Goal: Task Accomplishment & Management: Manage account settings

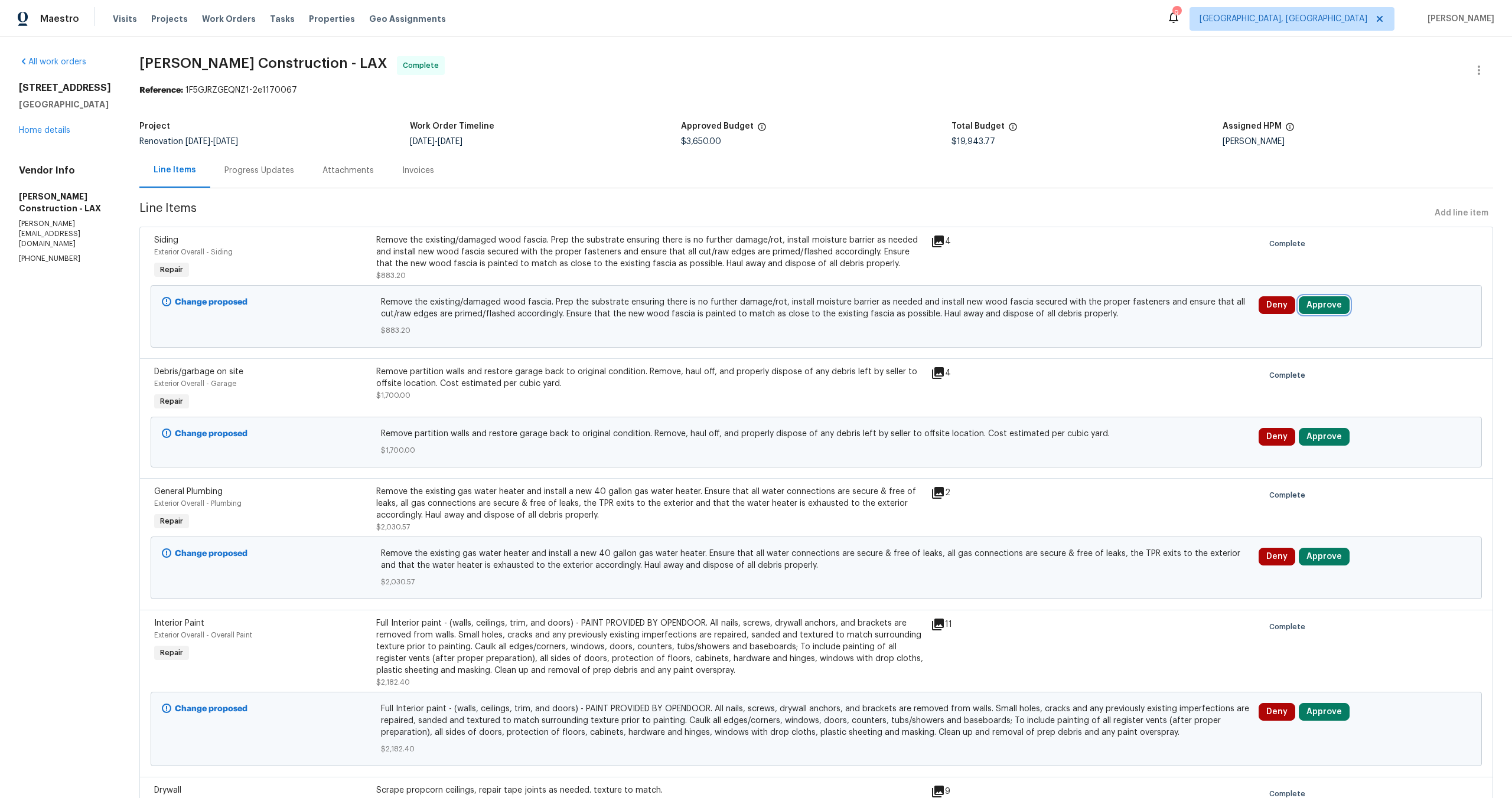
click at [1328, 306] on button "Approve" at bounding box center [1324, 305] width 51 height 18
click at [1128, 314] on button "Approve" at bounding box center [1152, 317] width 71 height 24
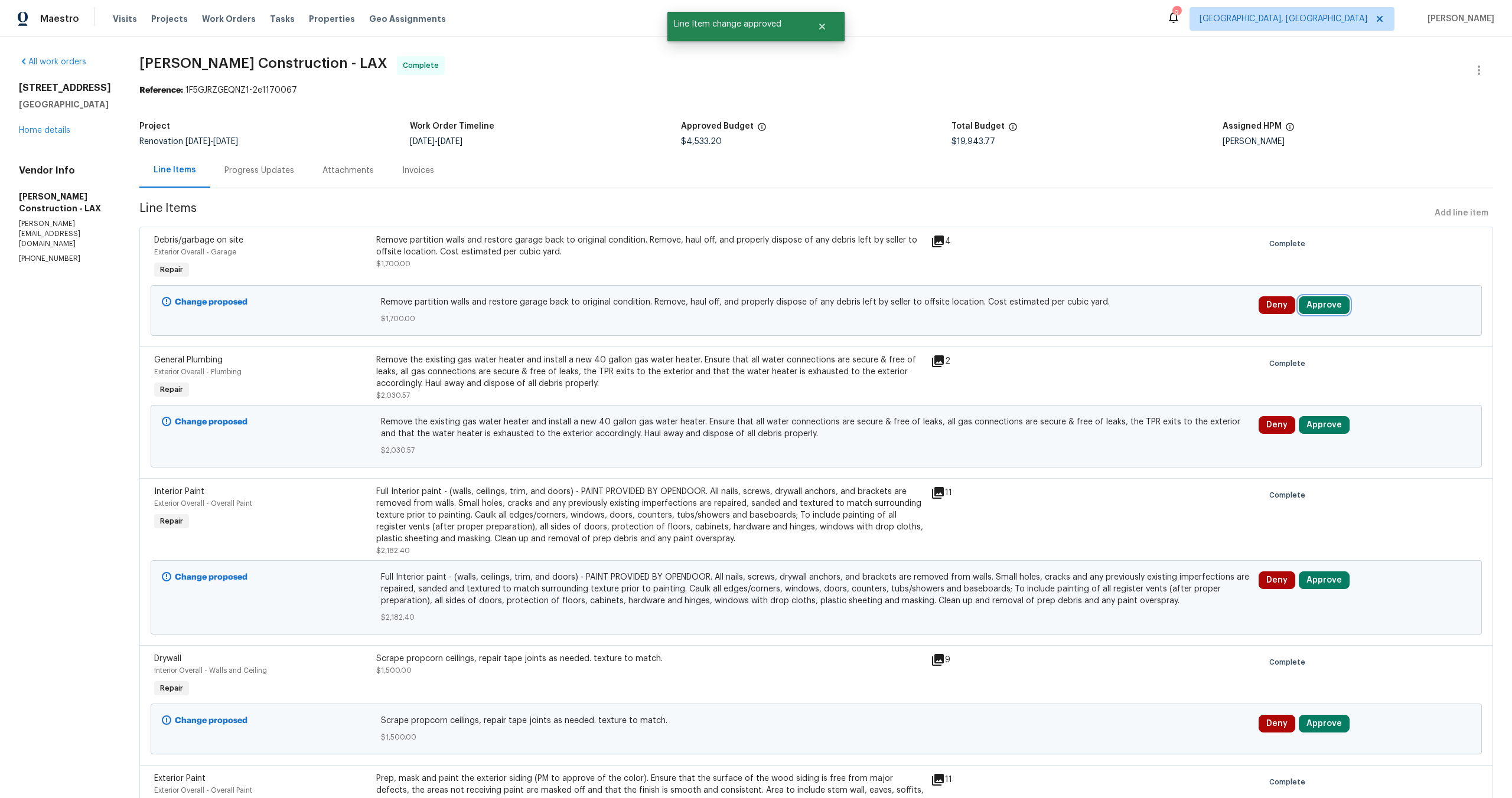
click at [1316, 311] on button "Approve" at bounding box center [1324, 305] width 51 height 18
click at [1145, 314] on span "Approve" at bounding box center [1151, 317] width 33 height 9
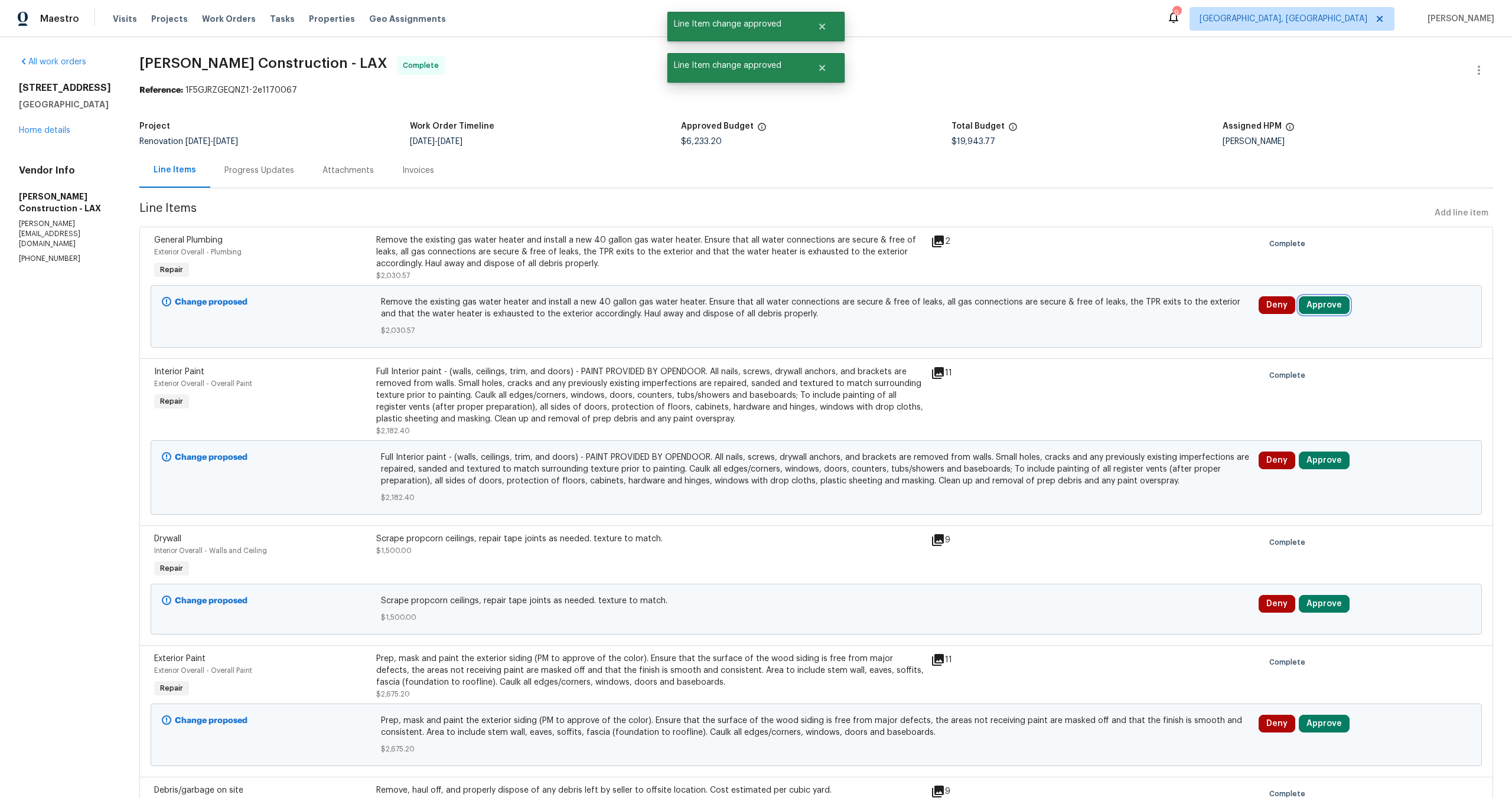
click at [1316, 305] on button "Approve" at bounding box center [1324, 305] width 51 height 18
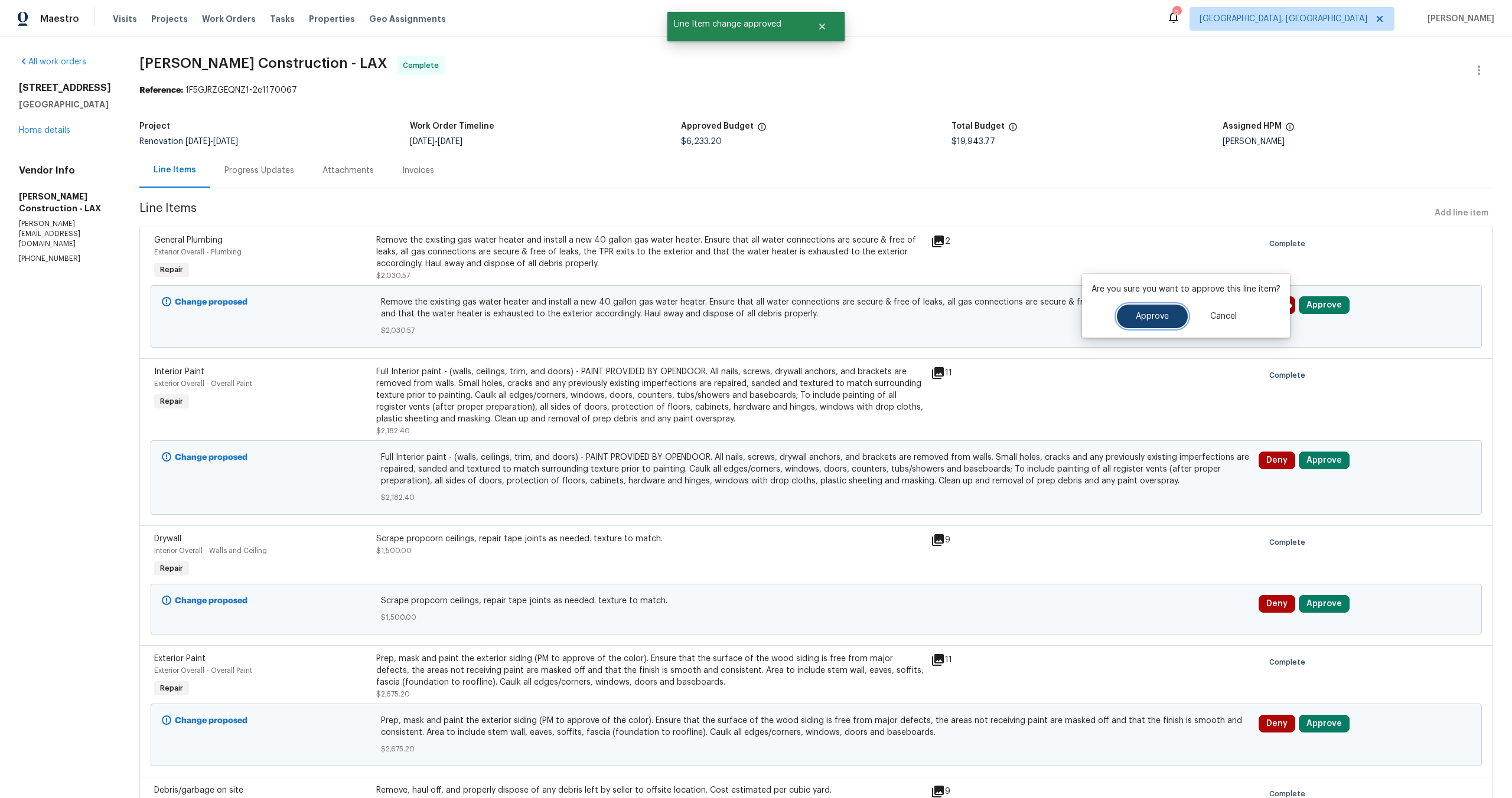
click at [1149, 324] on button "Approve" at bounding box center [1152, 317] width 71 height 24
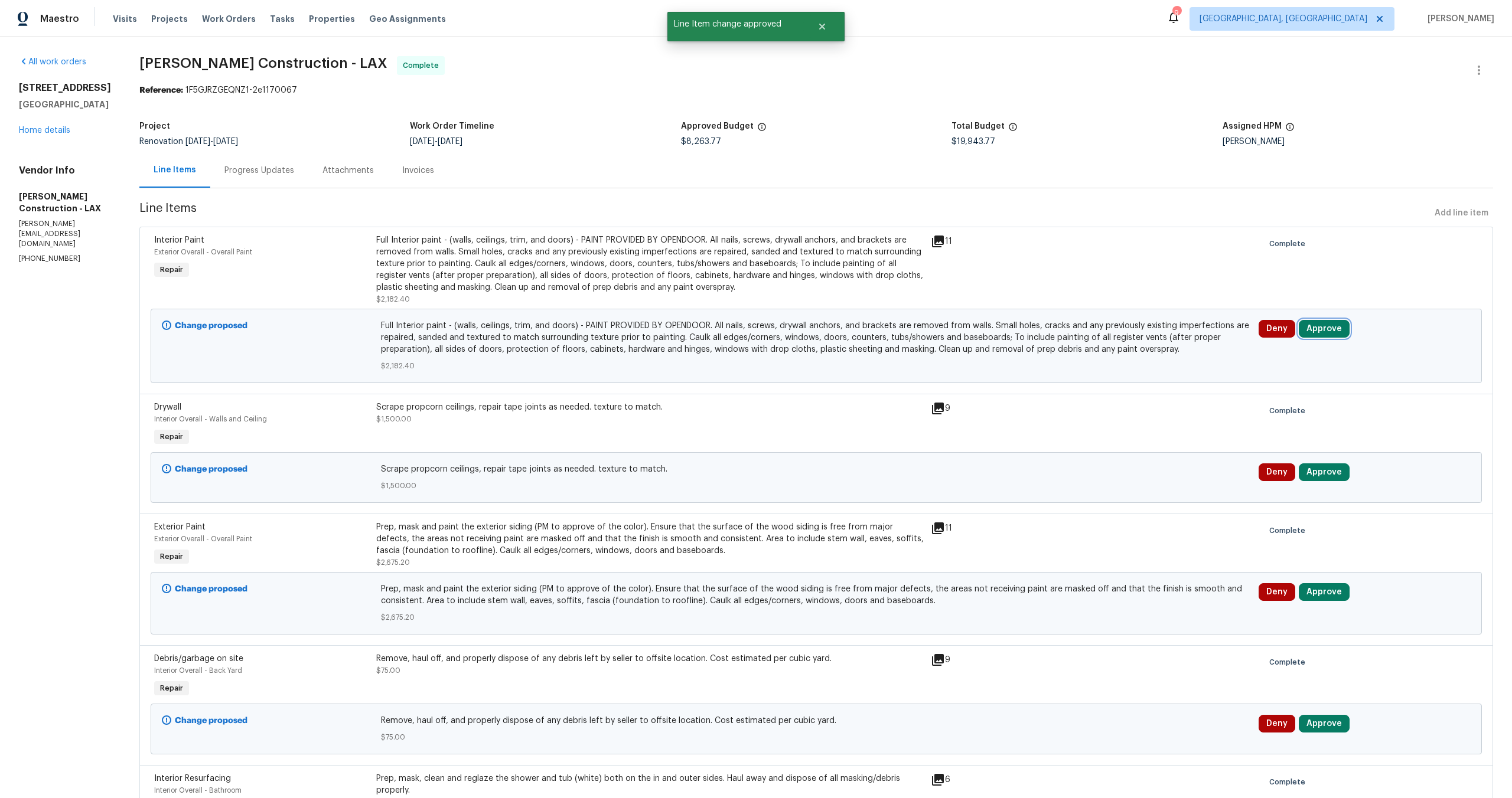
click at [1325, 332] on button "Approve" at bounding box center [1324, 329] width 51 height 18
click at [1158, 342] on span "Approve" at bounding box center [1151, 340] width 33 height 9
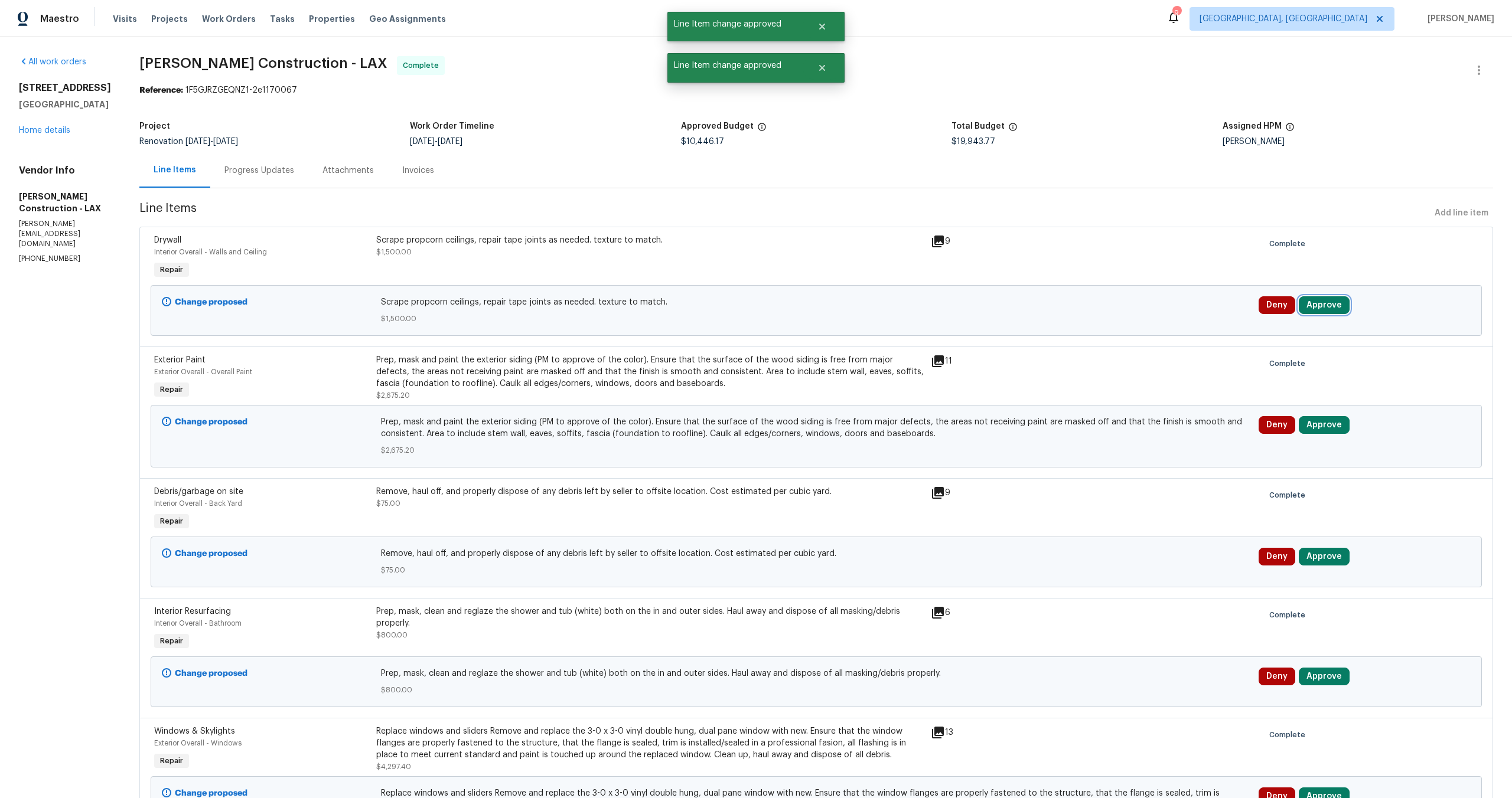
click at [1334, 297] on button "Approve" at bounding box center [1324, 305] width 51 height 18
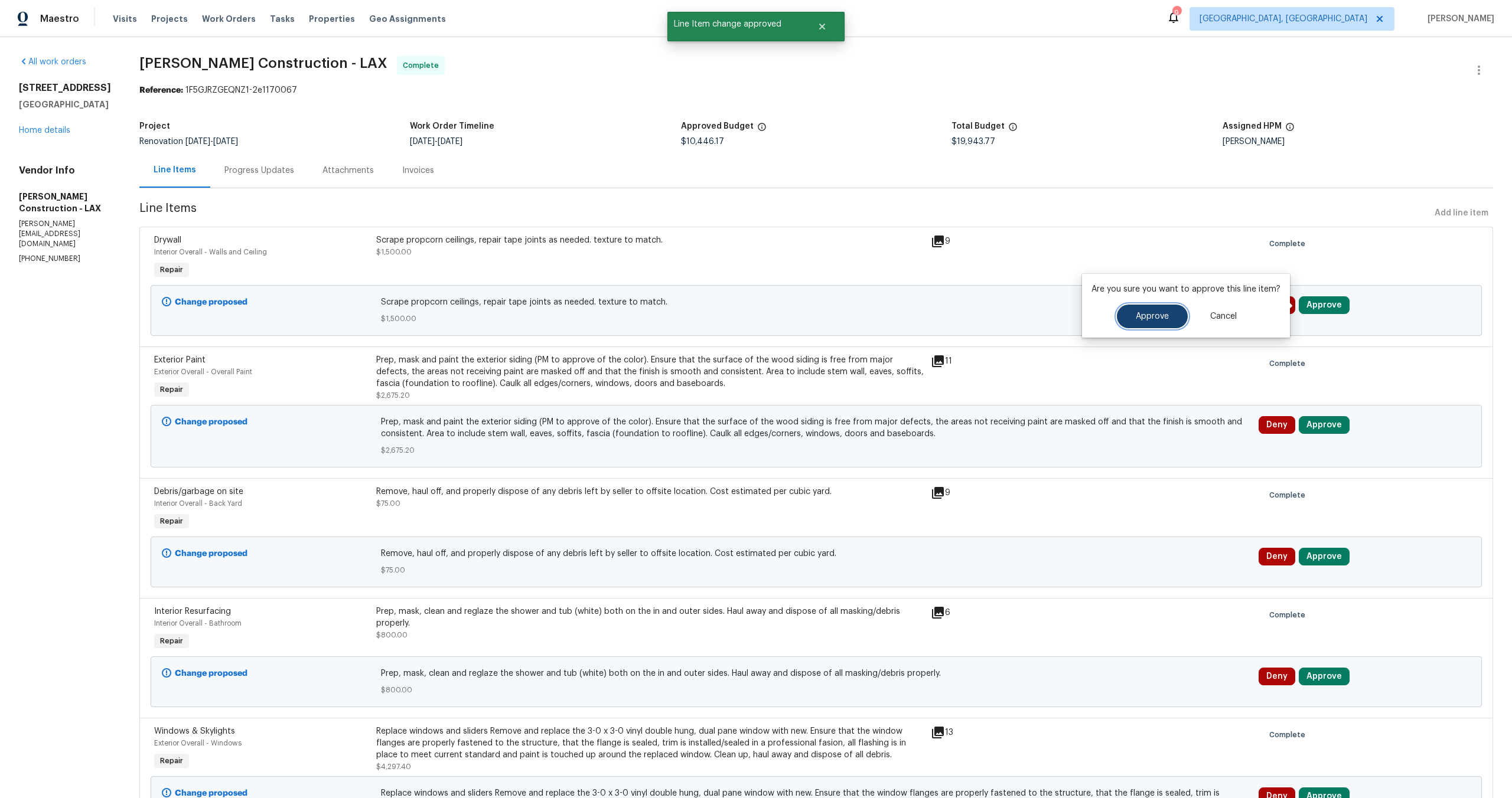
click at [1158, 317] on span "Approve" at bounding box center [1151, 317] width 33 height 9
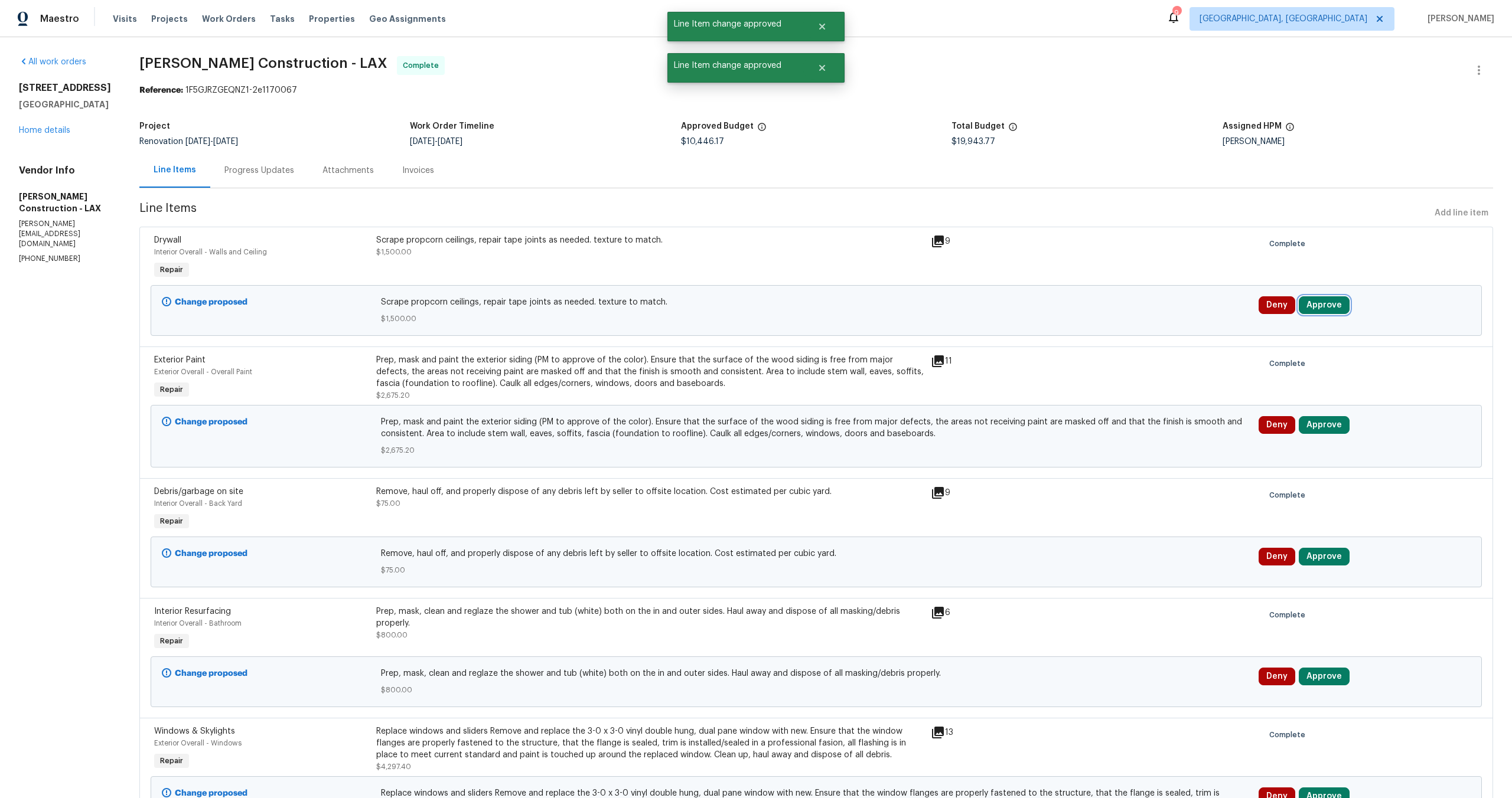
click at [1315, 297] on button "Approve" at bounding box center [1324, 305] width 51 height 18
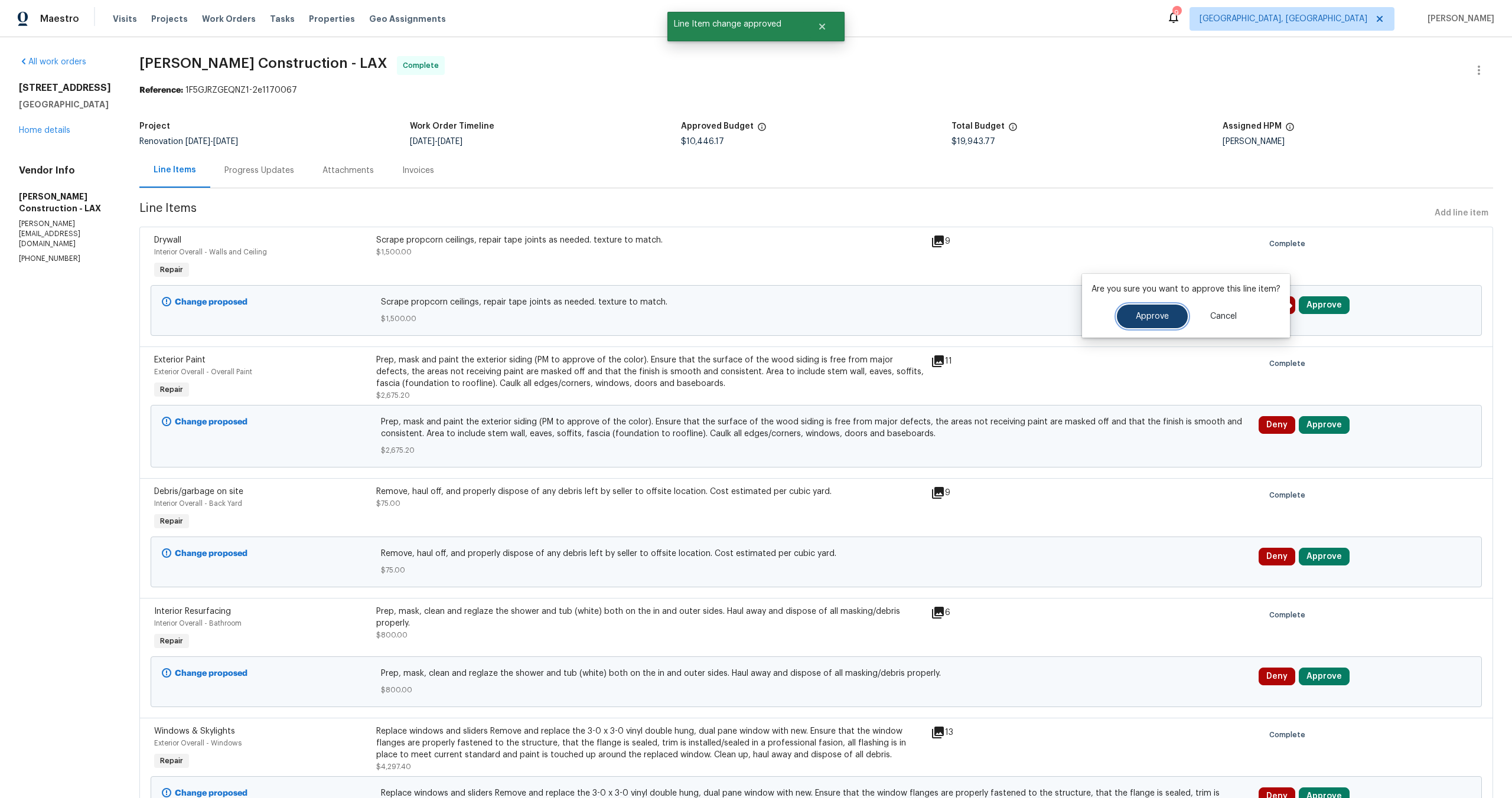
click at [1137, 319] on span "Approve" at bounding box center [1151, 317] width 33 height 9
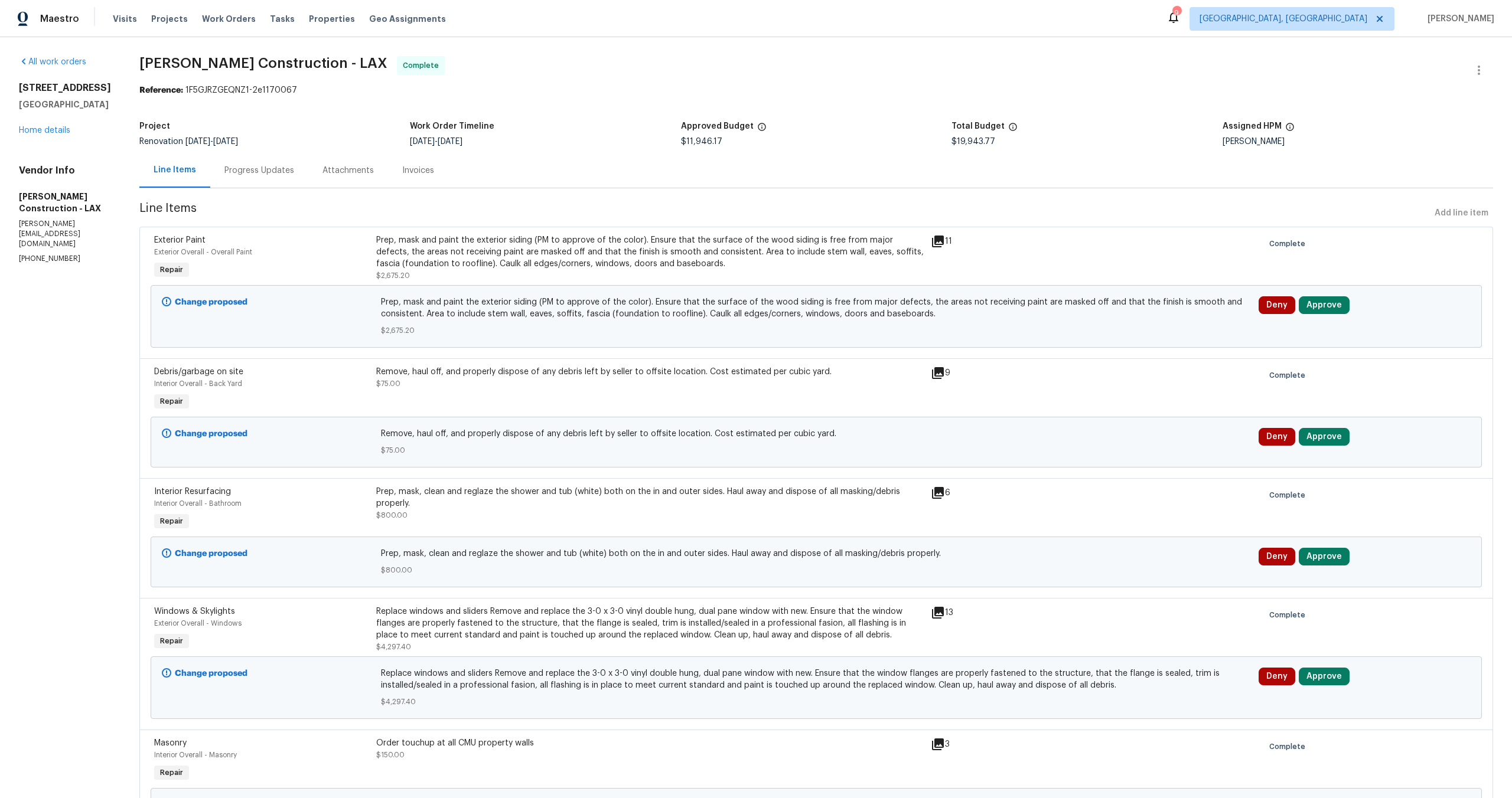
click at [1323, 295] on div "Deny Approve" at bounding box center [1365, 317] width 219 height 47
click at [1318, 303] on button "Approve" at bounding box center [1324, 305] width 51 height 18
click at [1131, 308] on button "Approve" at bounding box center [1152, 317] width 71 height 24
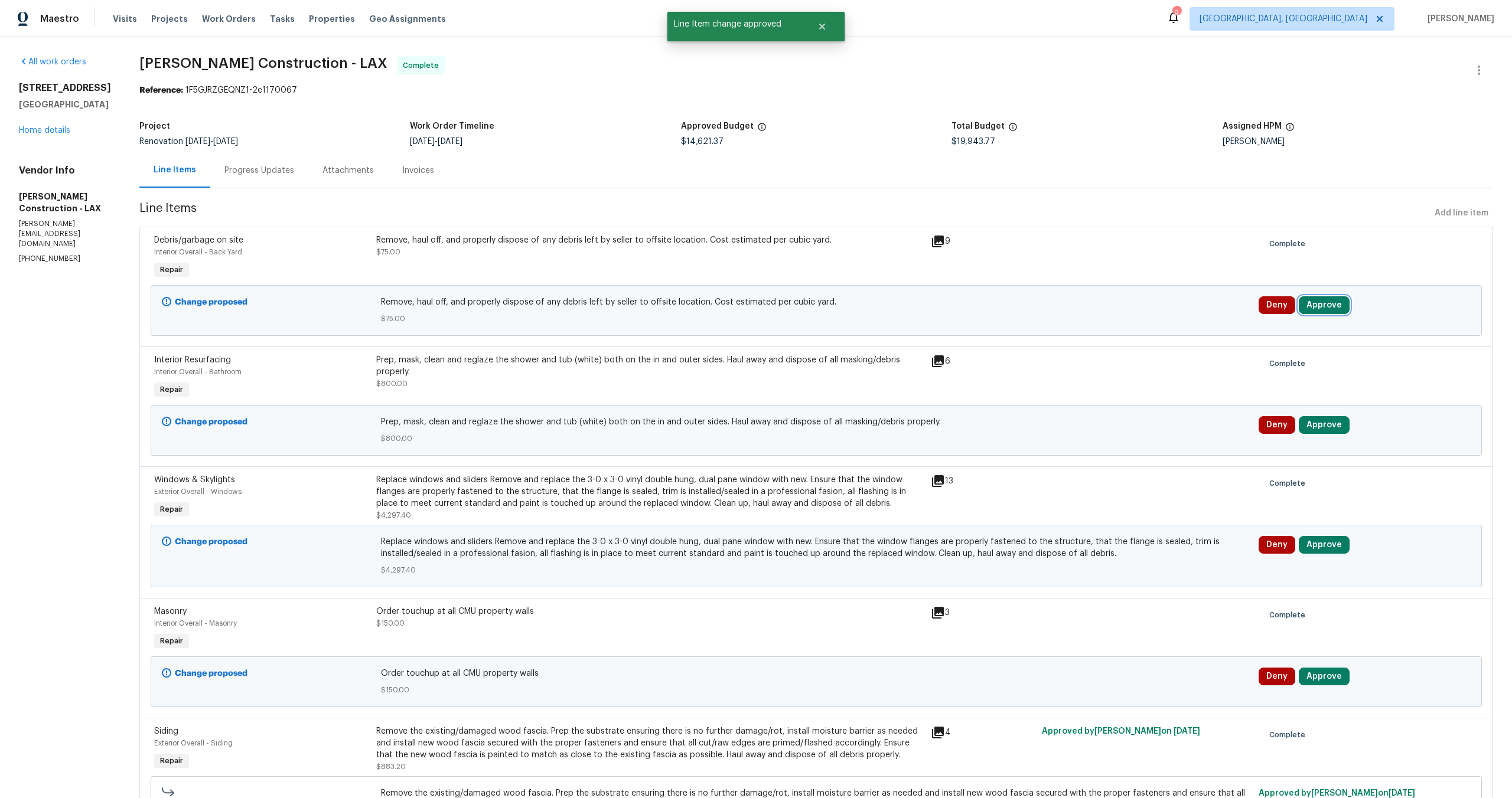
click at [1316, 311] on button "Approve" at bounding box center [1324, 305] width 51 height 18
click at [1159, 314] on span "Approve" at bounding box center [1151, 317] width 33 height 9
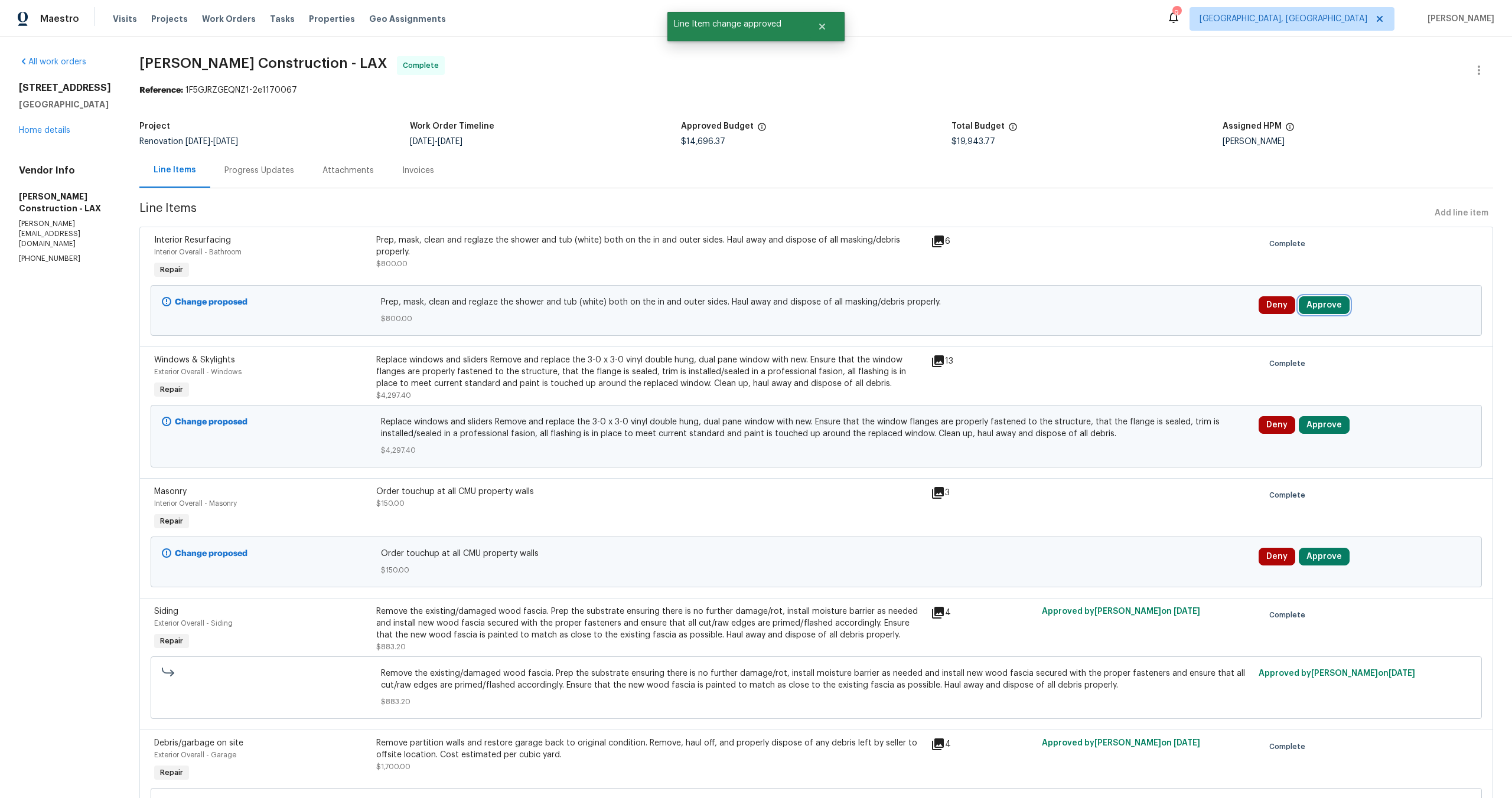
click at [1311, 301] on button "Approve" at bounding box center [1324, 305] width 51 height 18
click at [1143, 315] on span "Approve" at bounding box center [1151, 317] width 33 height 9
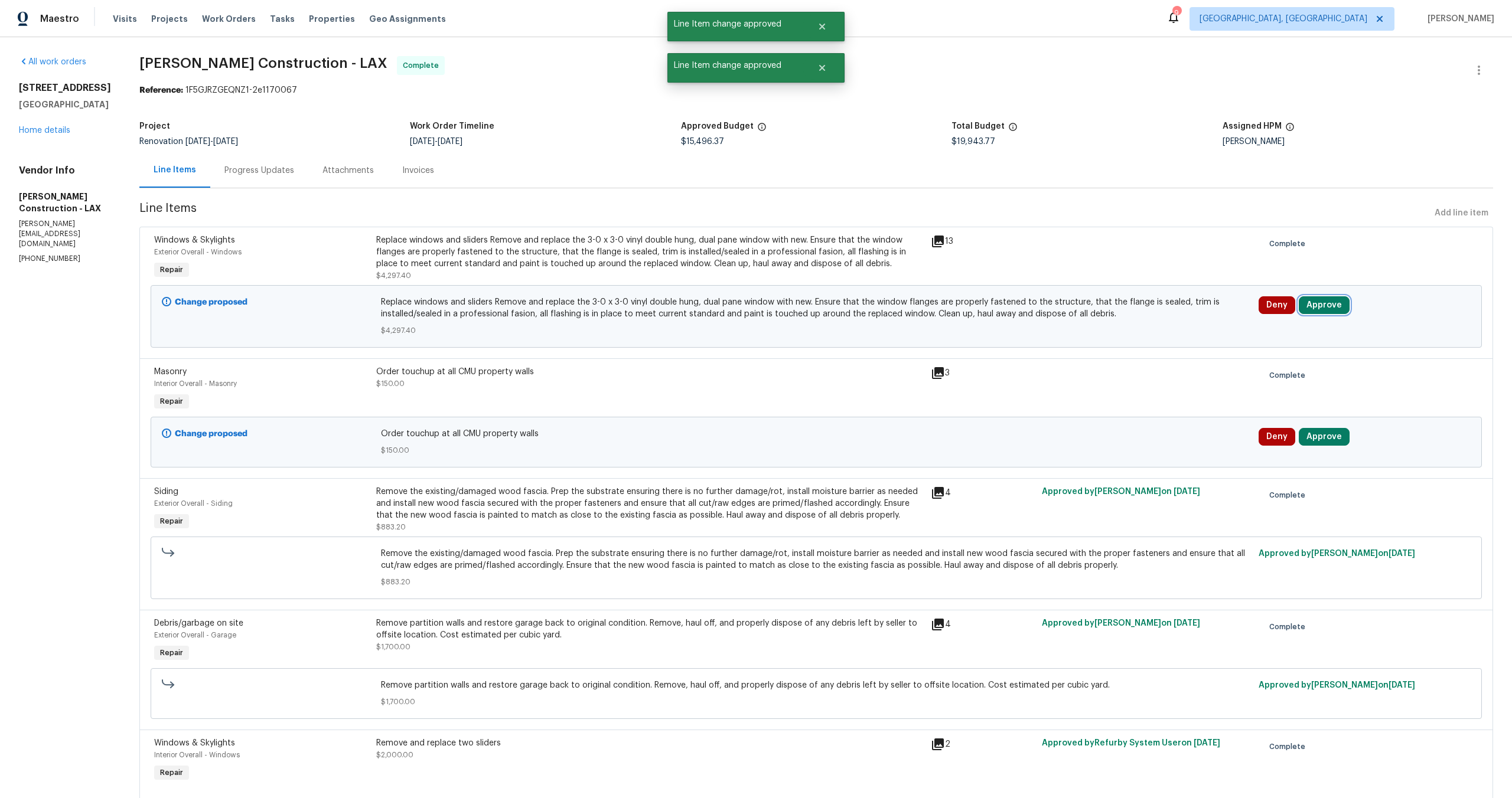
click at [1313, 299] on button "Approve" at bounding box center [1324, 305] width 51 height 18
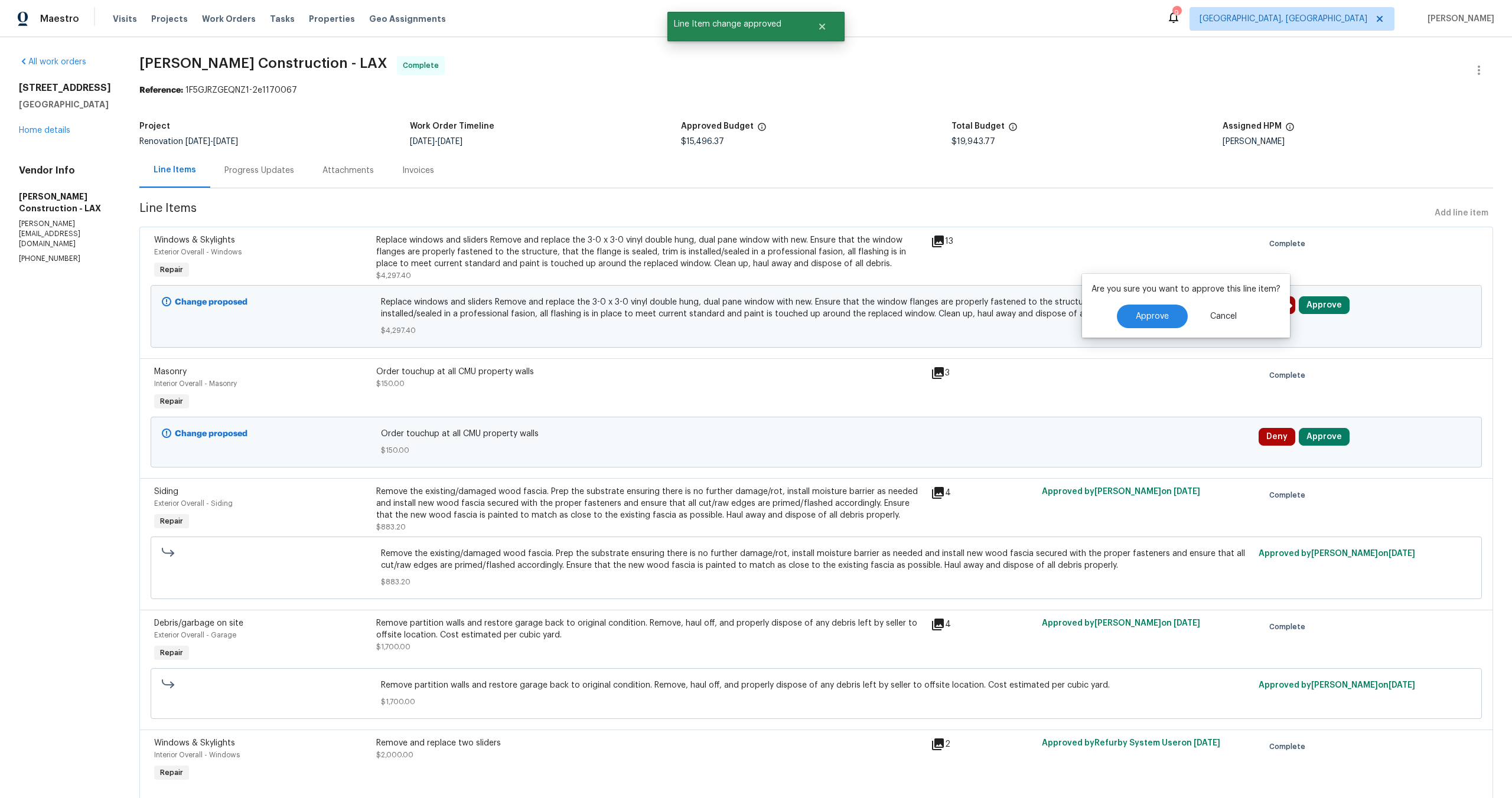
click at [1102, 329] on div "Are you sure you want to approve this line item? Approve Cancel" at bounding box center [1186, 306] width 208 height 64
click at [1119, 324] on button "Approve" at bounding box center [1152, 317] width 71 height 24
click at [1327, 302] on button "Approve" at bounding box center [1324, 305] width 51 height 18
click at [1176, 317] on button "Approve" at bounding box center [1152, 317] width 71 height 24
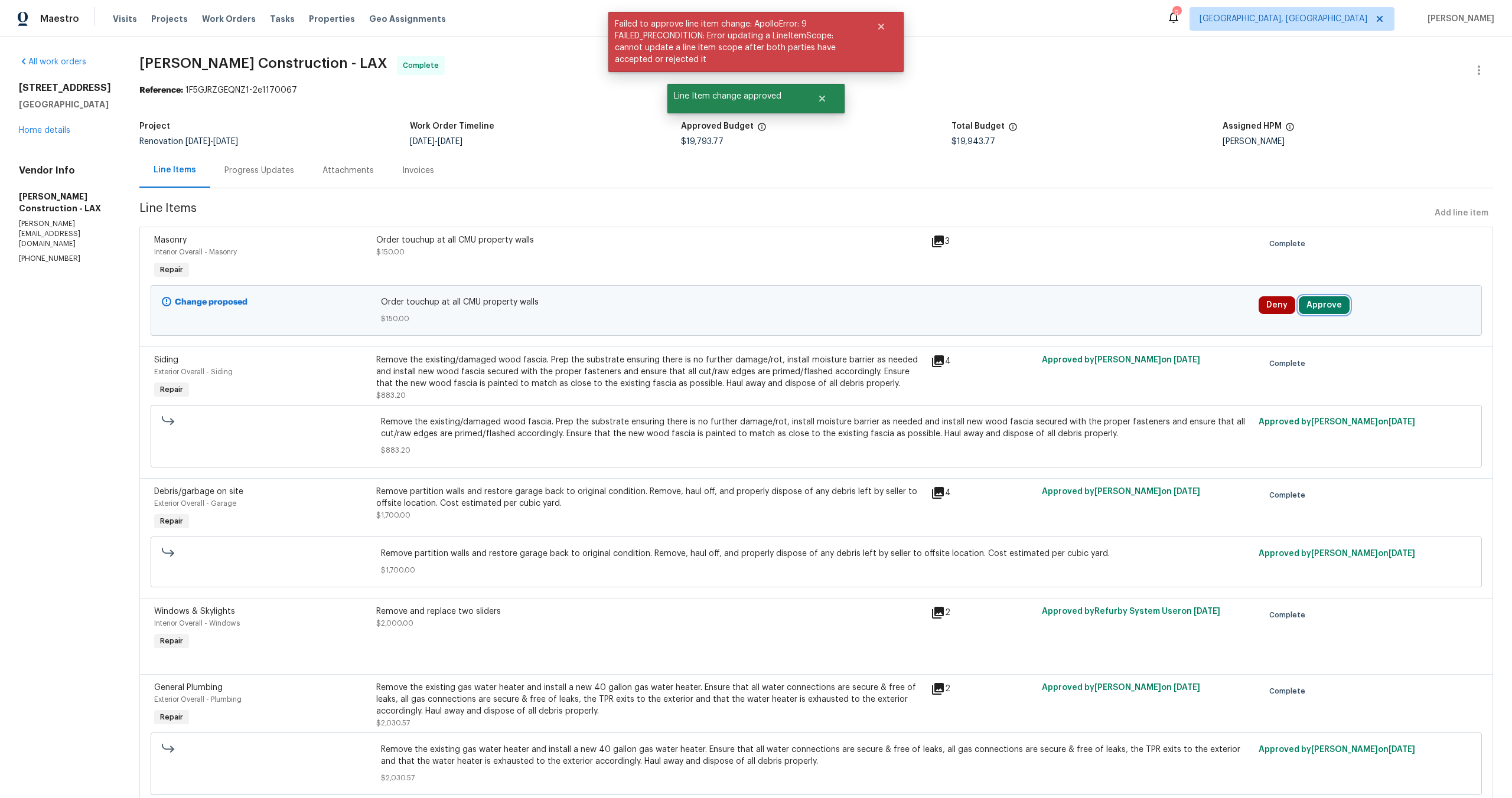
click at [1315, 308] on button "Approve" at bounding box center [1324, 305] width 51 height 18
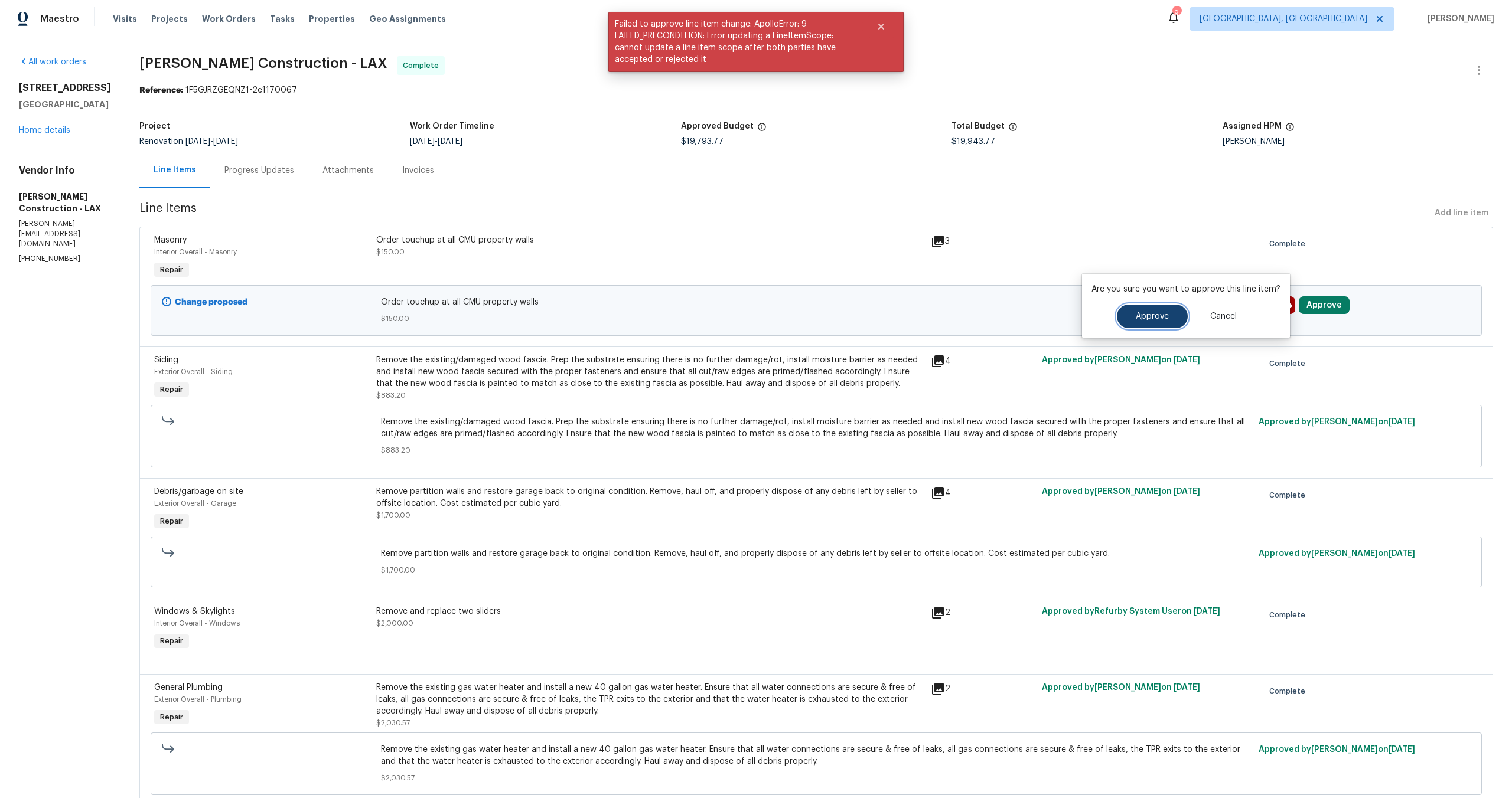
click at [1155, 324] on button "Approve" at bounding box center [1152, 317] width 71 height 24
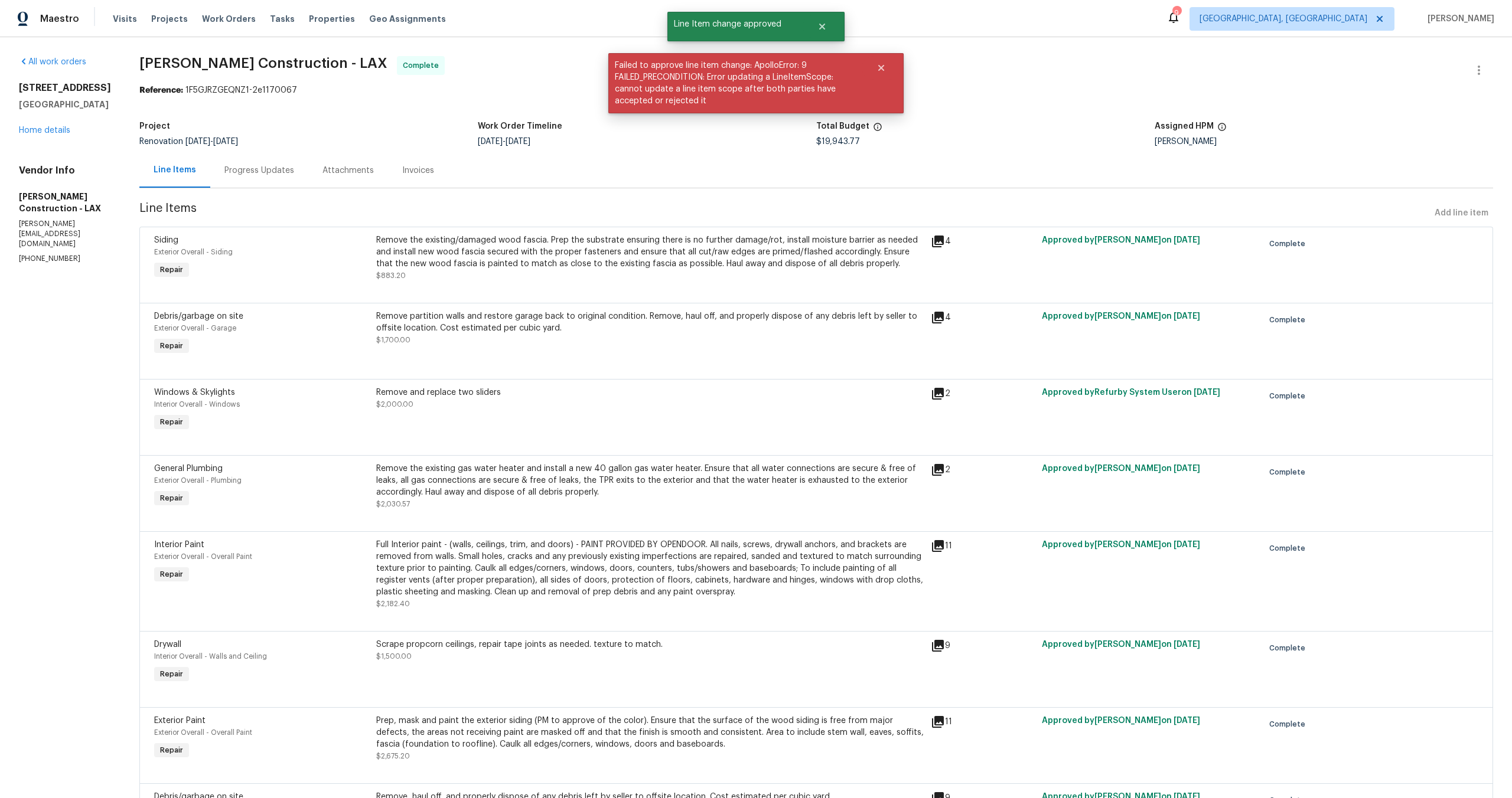
click at [29, 136] on div "24932 Tree Ave Mission Viejo, CA 92691 Home details" at bounding box center [64, 109] width 92 height 54
click at [29, 135] on div "24932 Tree Ave Mission Viejo, CA 92691 Home details" at bounding box center [64, 109] width 92 height 54
click at [29, 133] on link "Home details" at bounding box center [44, 131] width 51 height 8
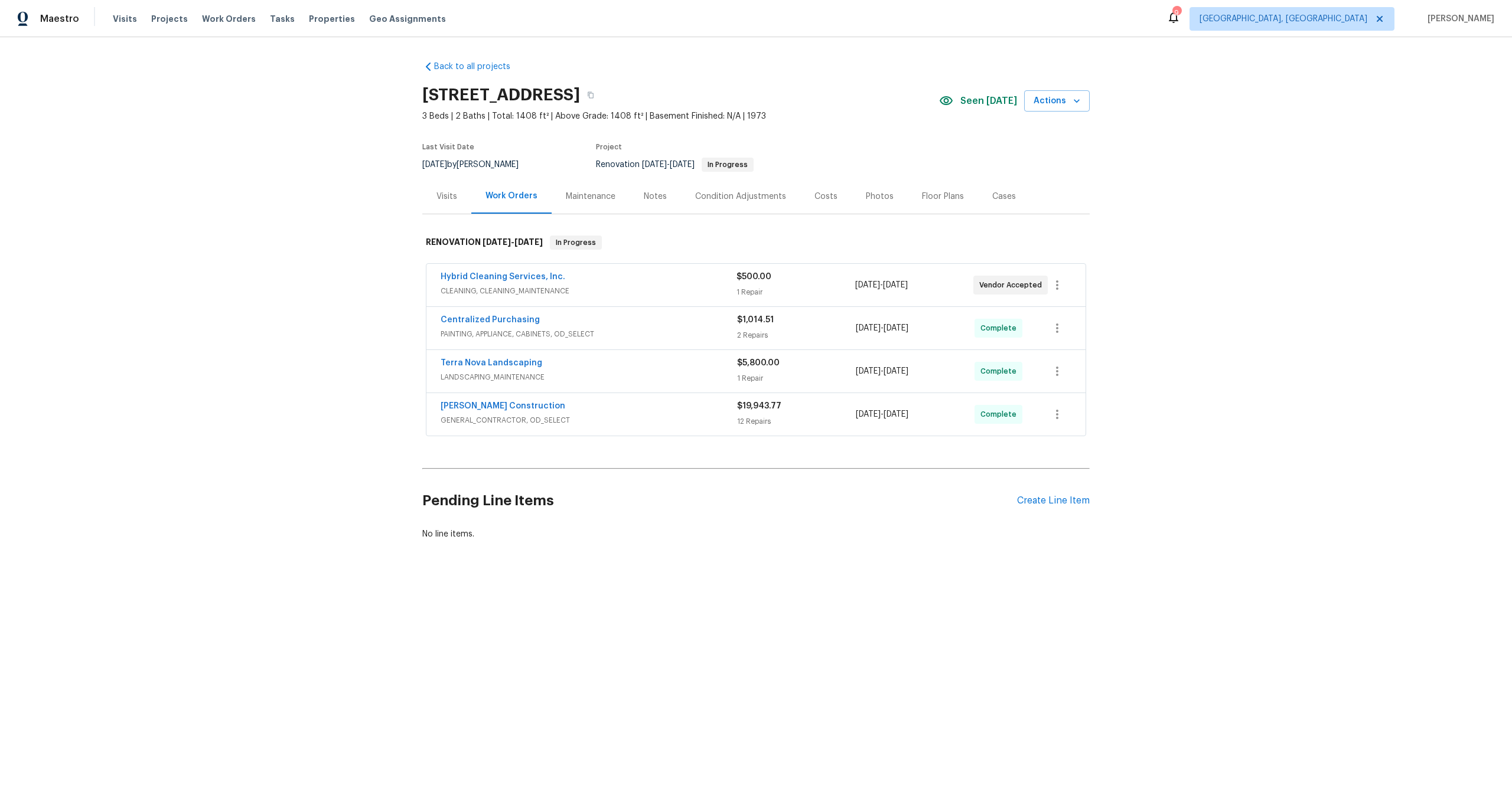
click at [651, 198] on div "Notes" at bounding box center [655, 196] width 23 height 12
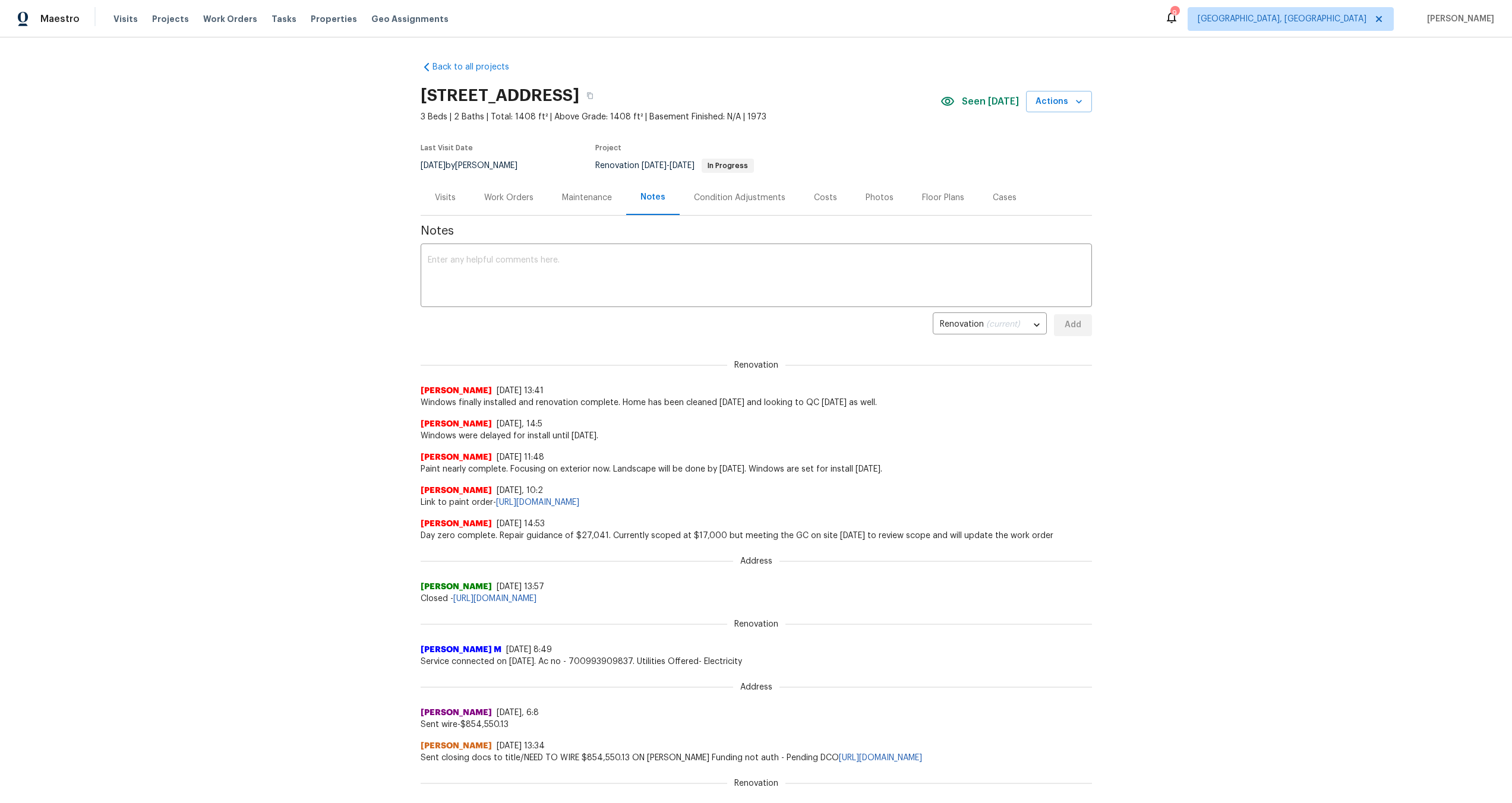
click at [833, 196] on div "Costs" at bounding box center [825, 197] width 52 height 35
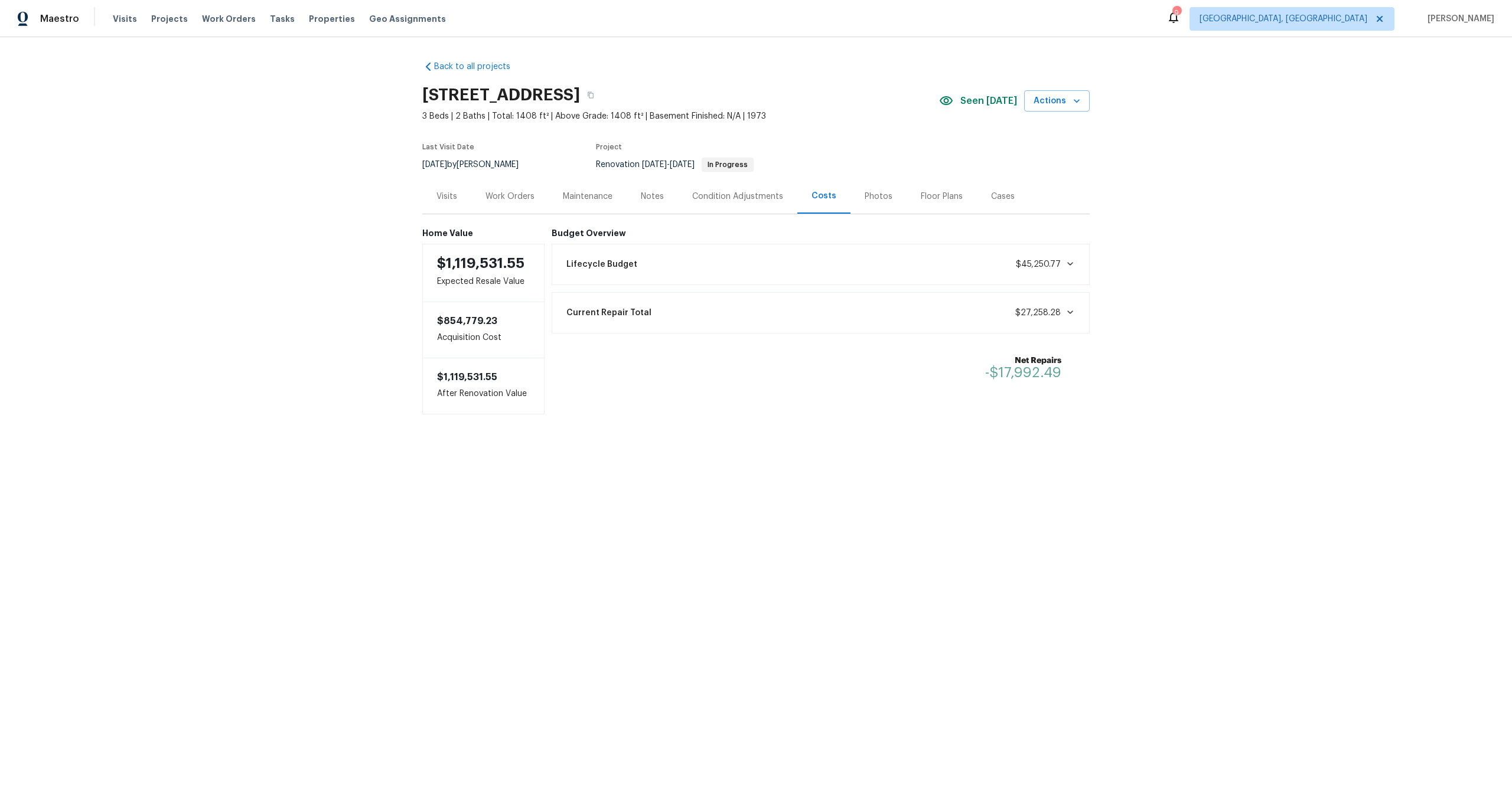
click at [1275, 346] on div "Back to all projects 24932 Tree Ave, Mission Viejo, CA 92691 3 Beds | 2 Baths |…" at bounding box center [756, 261] width 1512 height 448
click at [1180, 257] on div "Back to all projects 24932 Tree Ave, Mission Viejo, CA 92691 3 Beds | 2 Baths |…" at bounding box center [756, 261] width 1512 height 448
